Goal: Information Seeking & Learning: Learn about a topic

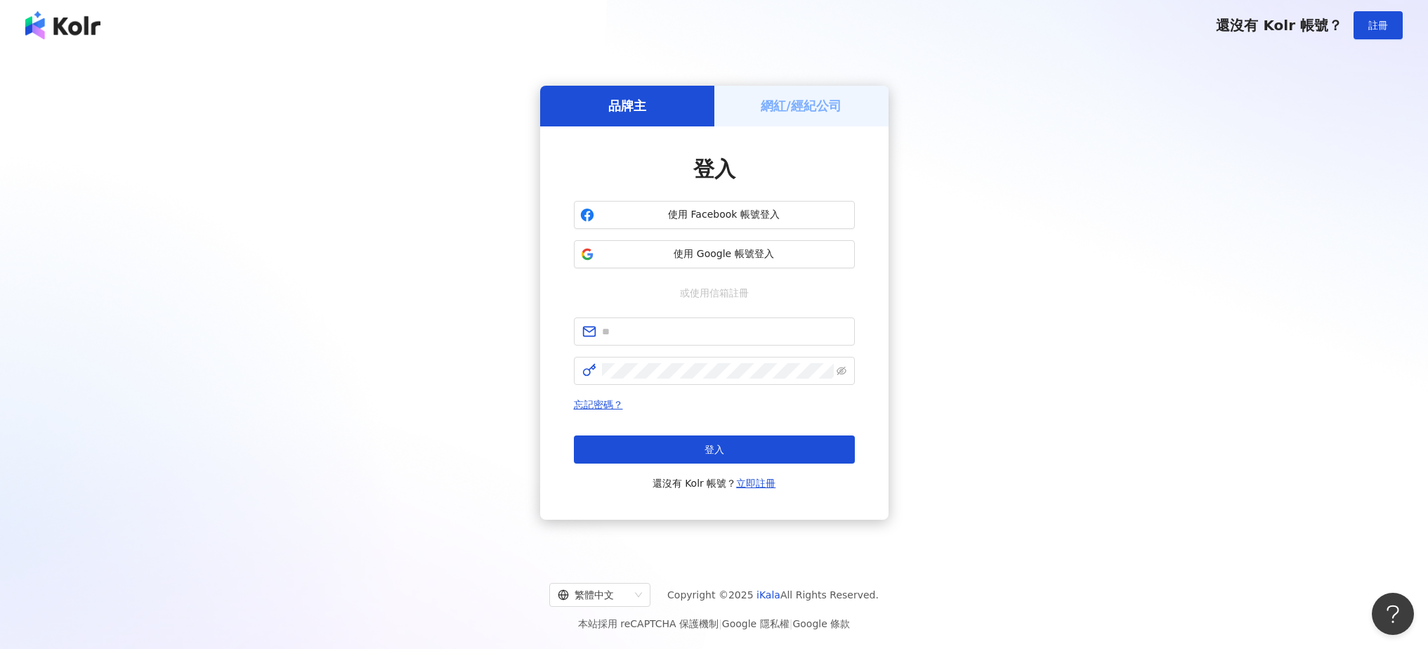
click at [771, 114] on div "網紅/經紀公司" at bounding box center [801, 106] width 174 height 40
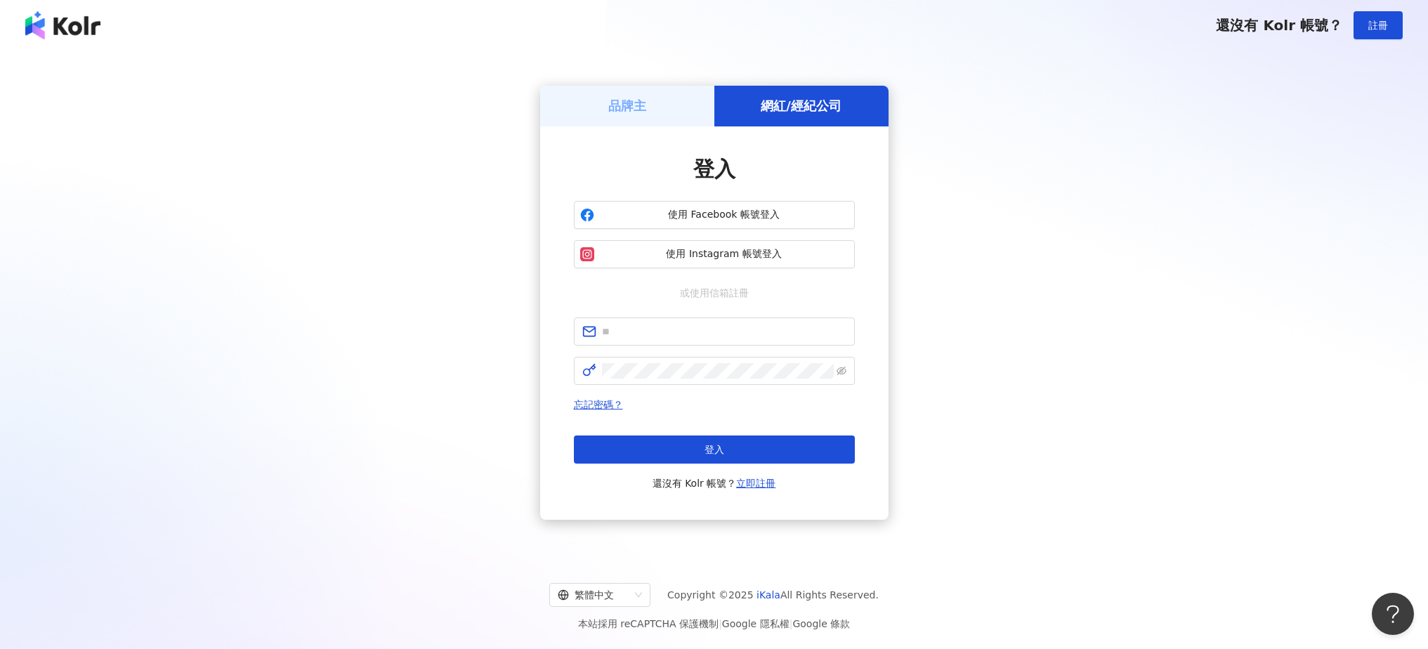
click at [657, 100] on div "品牌主" at bounding box center [627, 106] width 174 height 40
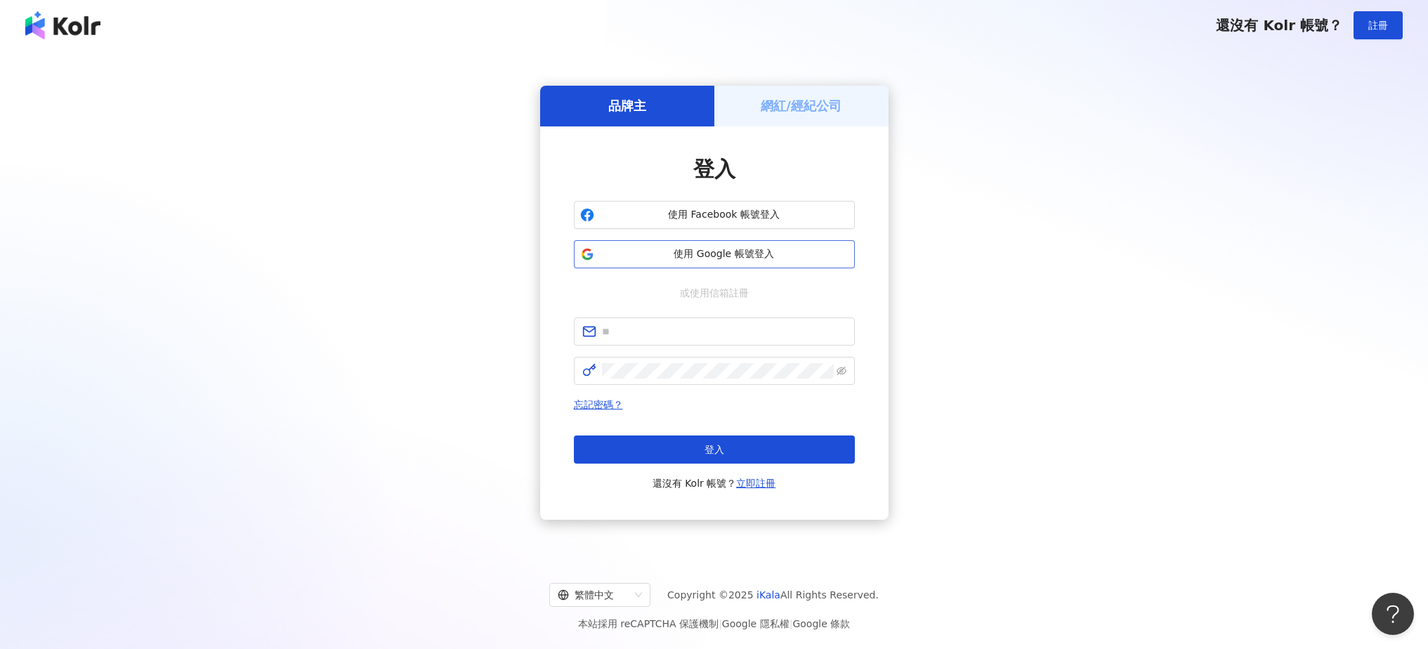
click at [688, 249] on span "使用 Google 帳號登入" at bounding box center [724, 254] width 249 height 14
click at [639, 216] on span "使用 Facebook 帳號登入" at bounding box center [724, 215] width 249 height 14
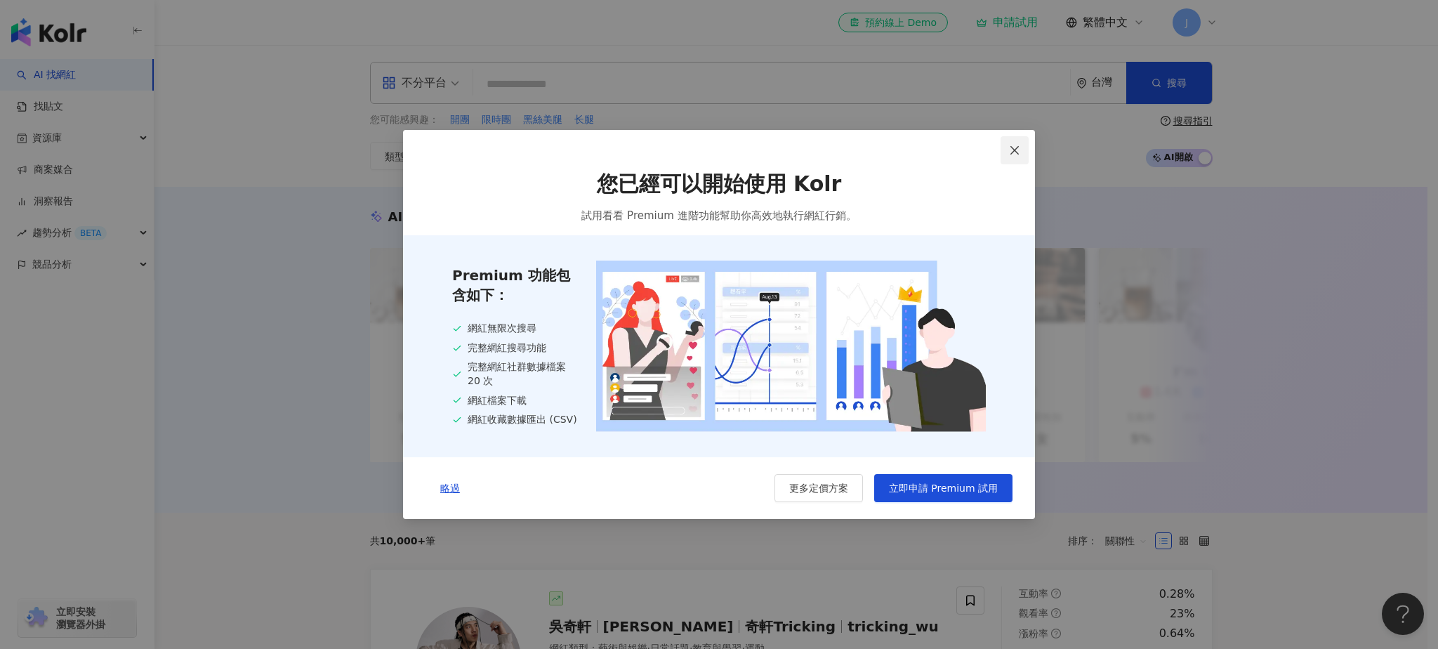
click at [1016, 149] on icon "close" at bounding box center [1015, 149] width 8 height 8
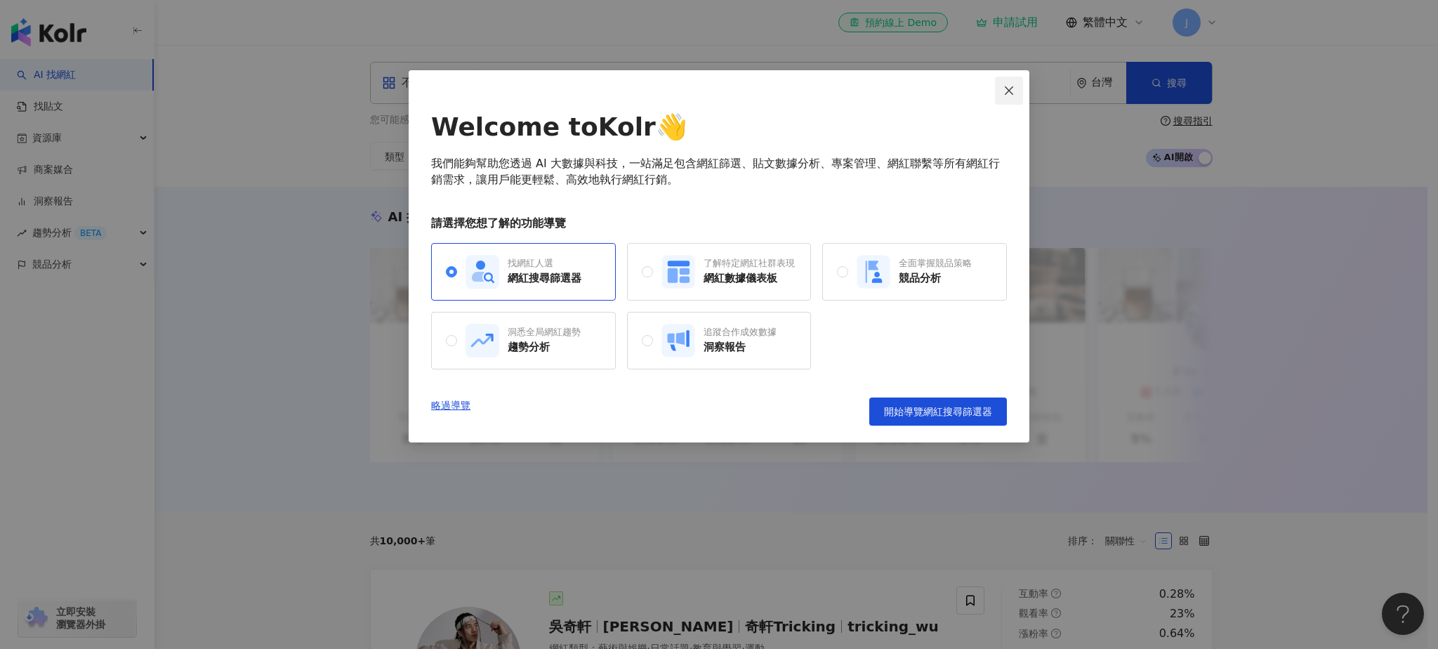
click at [1013, 85] on icon "close" at bounding box center [1009, 90] width 11 height 11
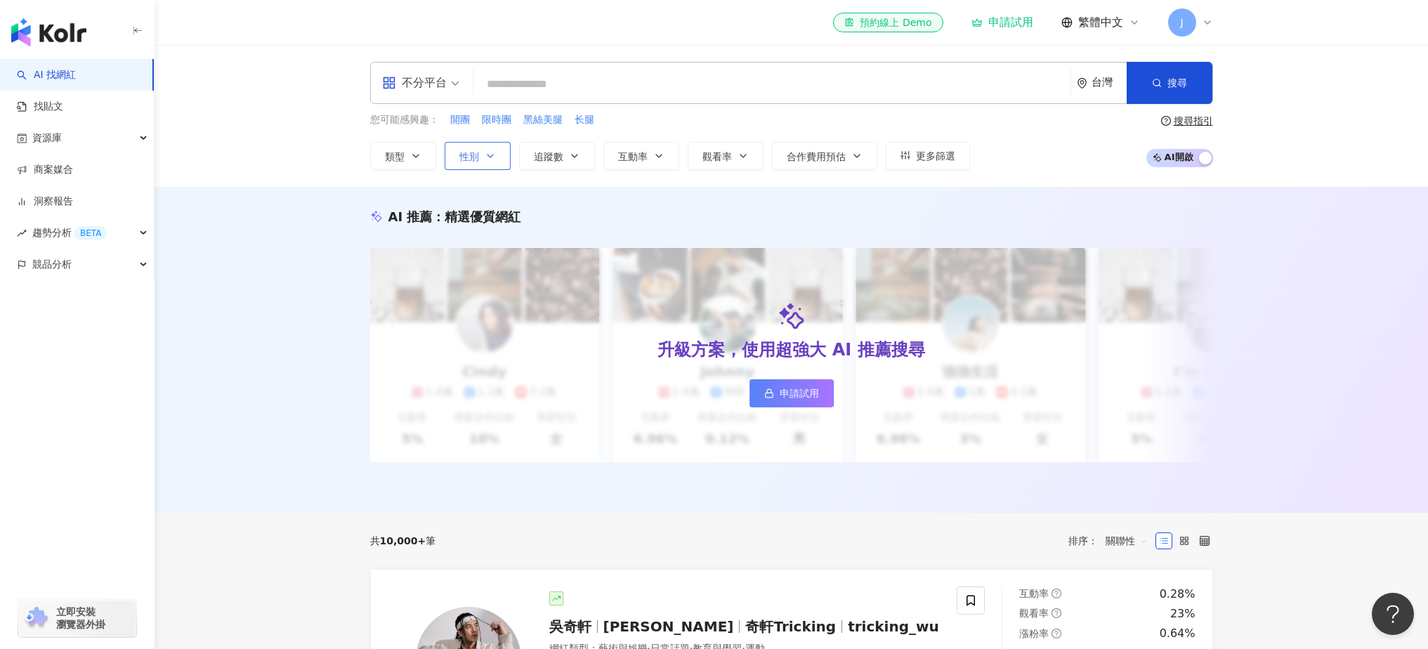
click at [471, 153] on span "性別" at bounding box center [469, 156] width 20 height 11
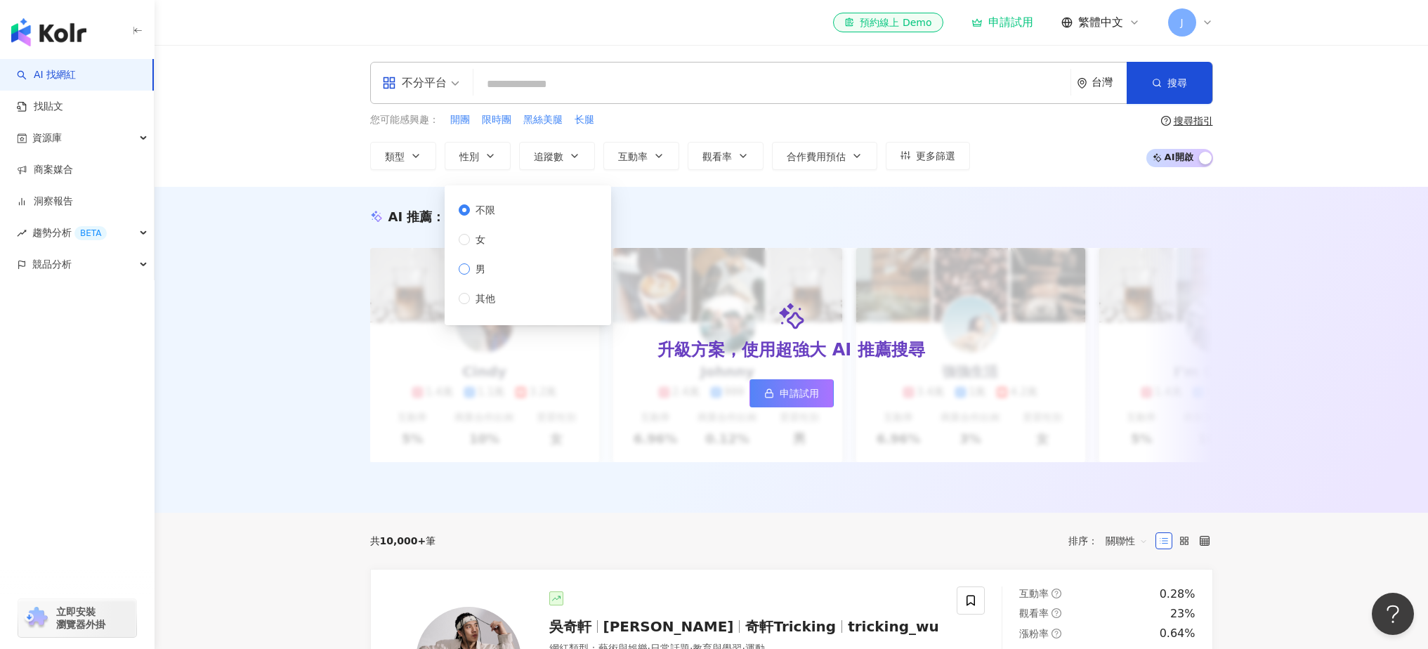
click at [490, 274] on label "男" at bounding box center [480, 268] width 42 height 15
click at [659, 157] on icon "button" at bounding box center [658, 155] width 11 height 11
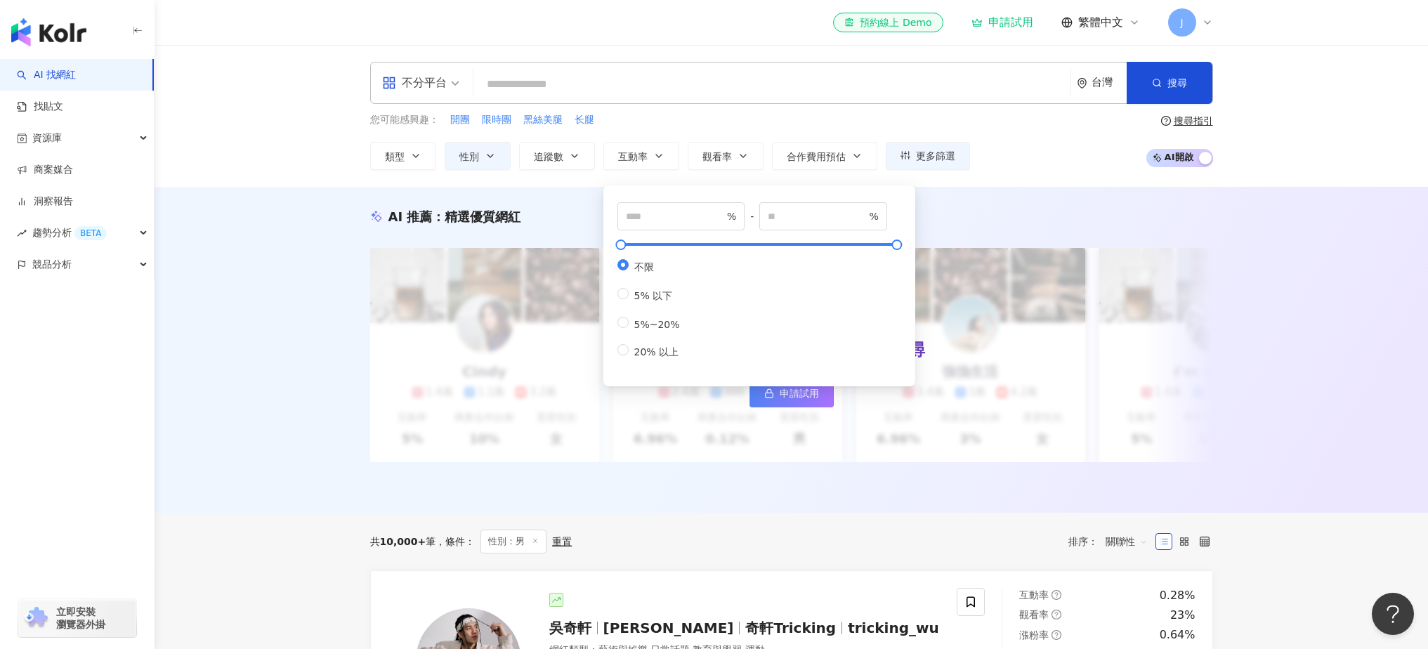
click at [726, 340] on div "不限 5% 以下 5%~20% 20% 以上" at bounding box center [759, 309] width 284 height 100
type input "*"
type input "**"
click at [1046, 180] on div "不分平台 台灣 搜尋 您可能感興趣： 開團 限時團 黑絲美腿 长腿 類型 性別 追蹤數 互動率 觀看率 合作費用預估 更多篩選 不限 女 男 其他 * % -…" at bounding box center [791, 116] width 1273 height 142
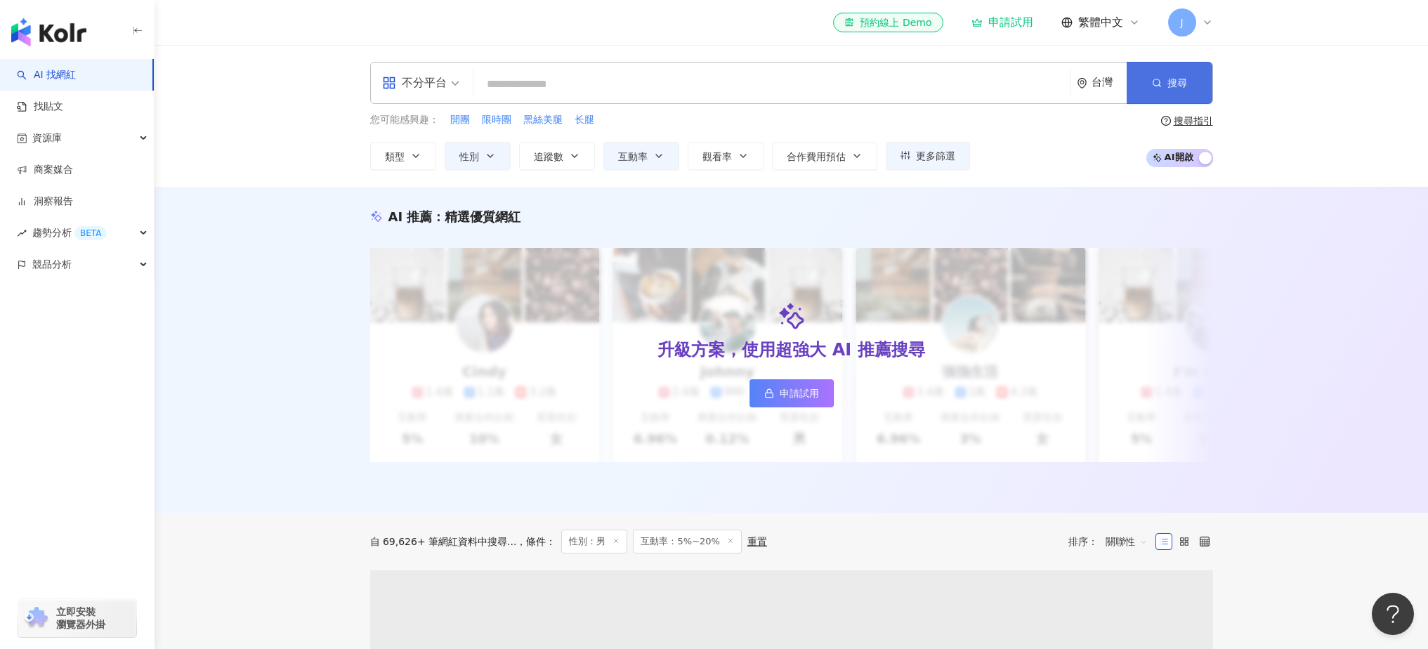
click at [1177, 79] on span "搜尋" at bounding box center [1177, 82] width 20 height 11
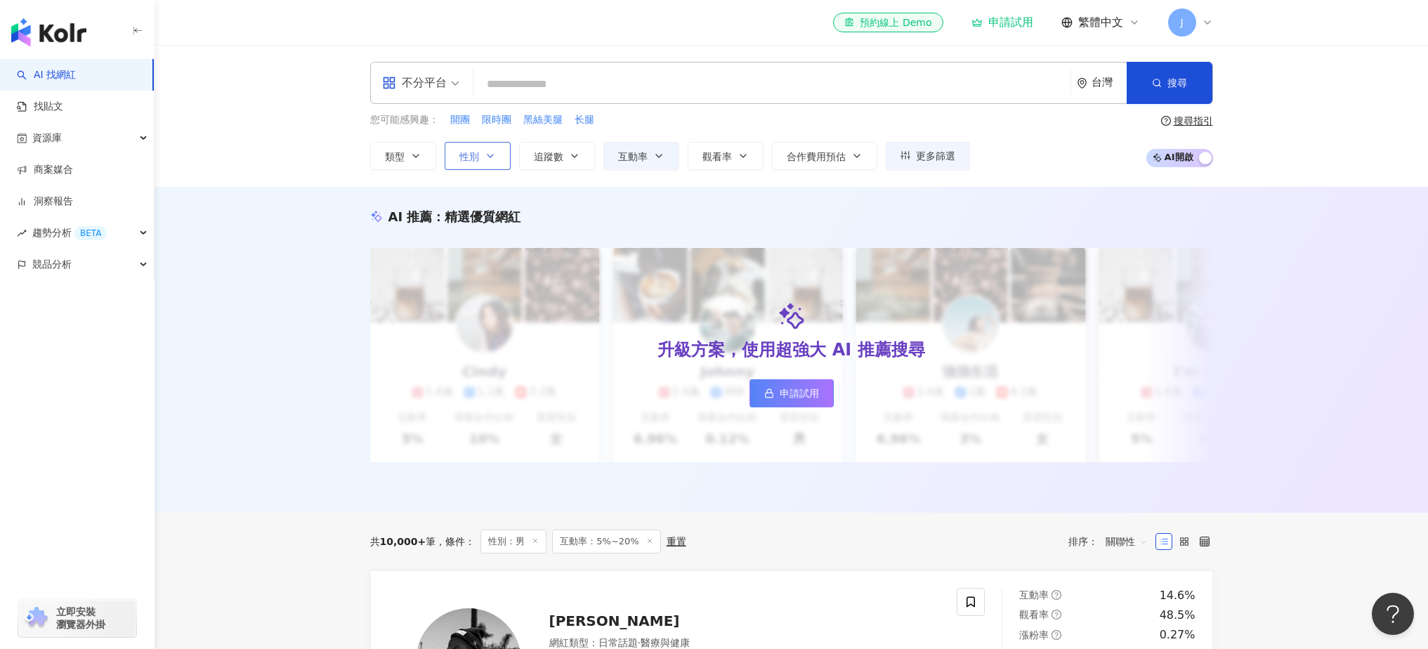
click at [478, 156] on button "性別" at bounding box center [478, 156] width 66 height 28
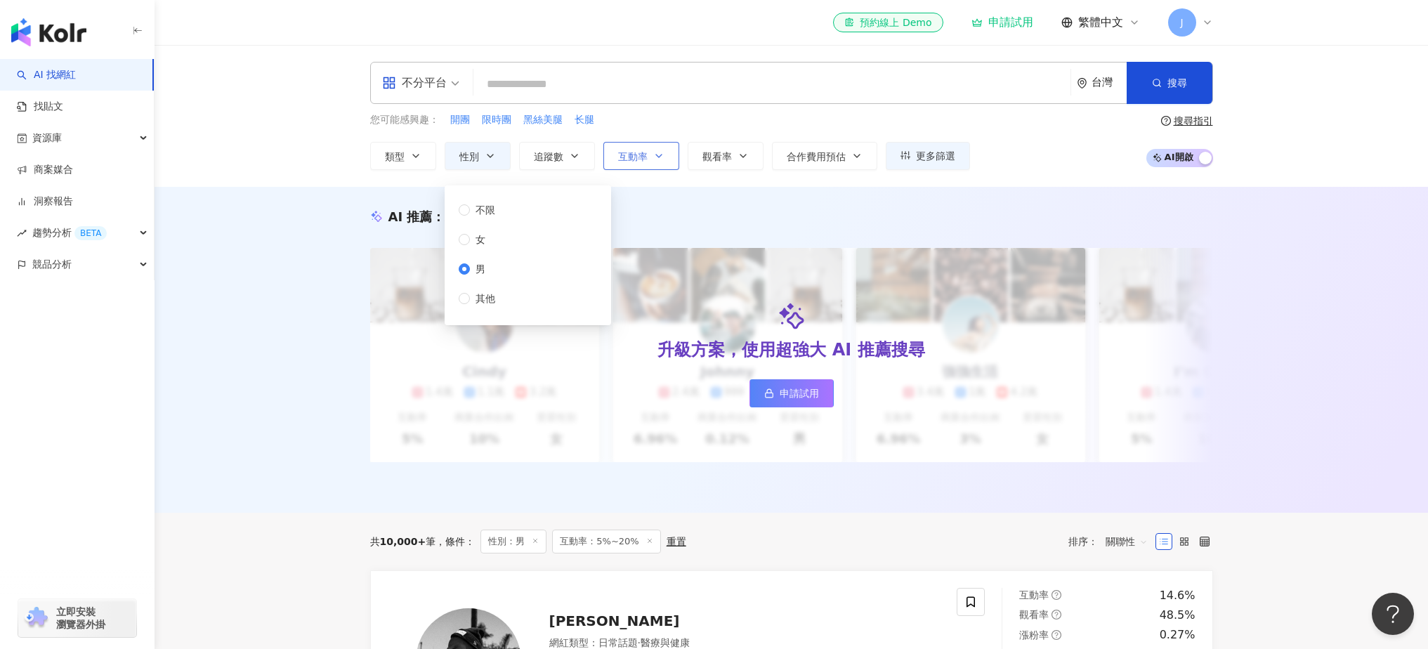
click at [624, 148] on button "互動率" at bounding box center [641, 156] width 76 height 28
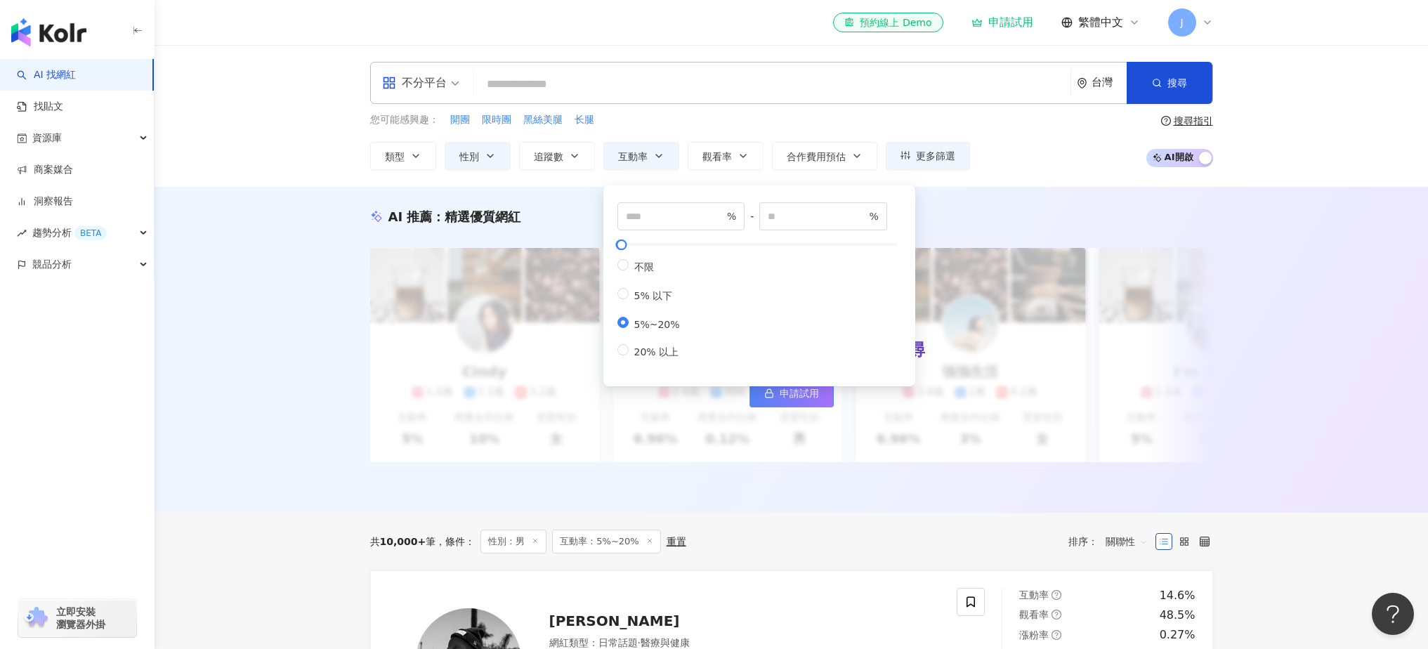
click at [708, 331] on div "不限 5% 以下 5%~20% 20% 以上" at bounding box center [759, 309] width 284 height 100
click at [764, 119] on div "您可能感興趣： 開團 限時團 黑絲美腿 长腿" at bounding box center [670, 119] width 600 height 15
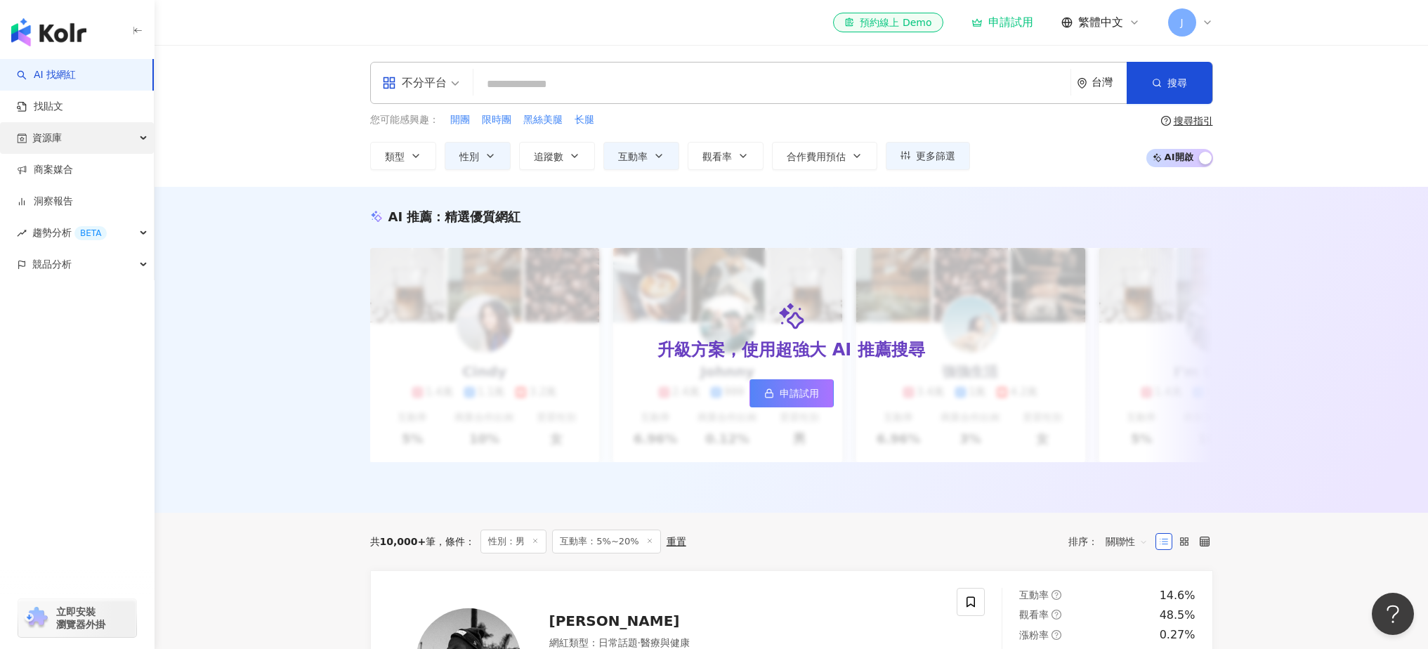
click at [113, 136] on div "資源庫" at bounding box center [77, 138] width 154 height 32
click at [73, 169] on link "網紅管理" at bounding box center [53, 170] width 39 height 14
